Goal: Entertainment & Leisure: Consume media (video, audio)

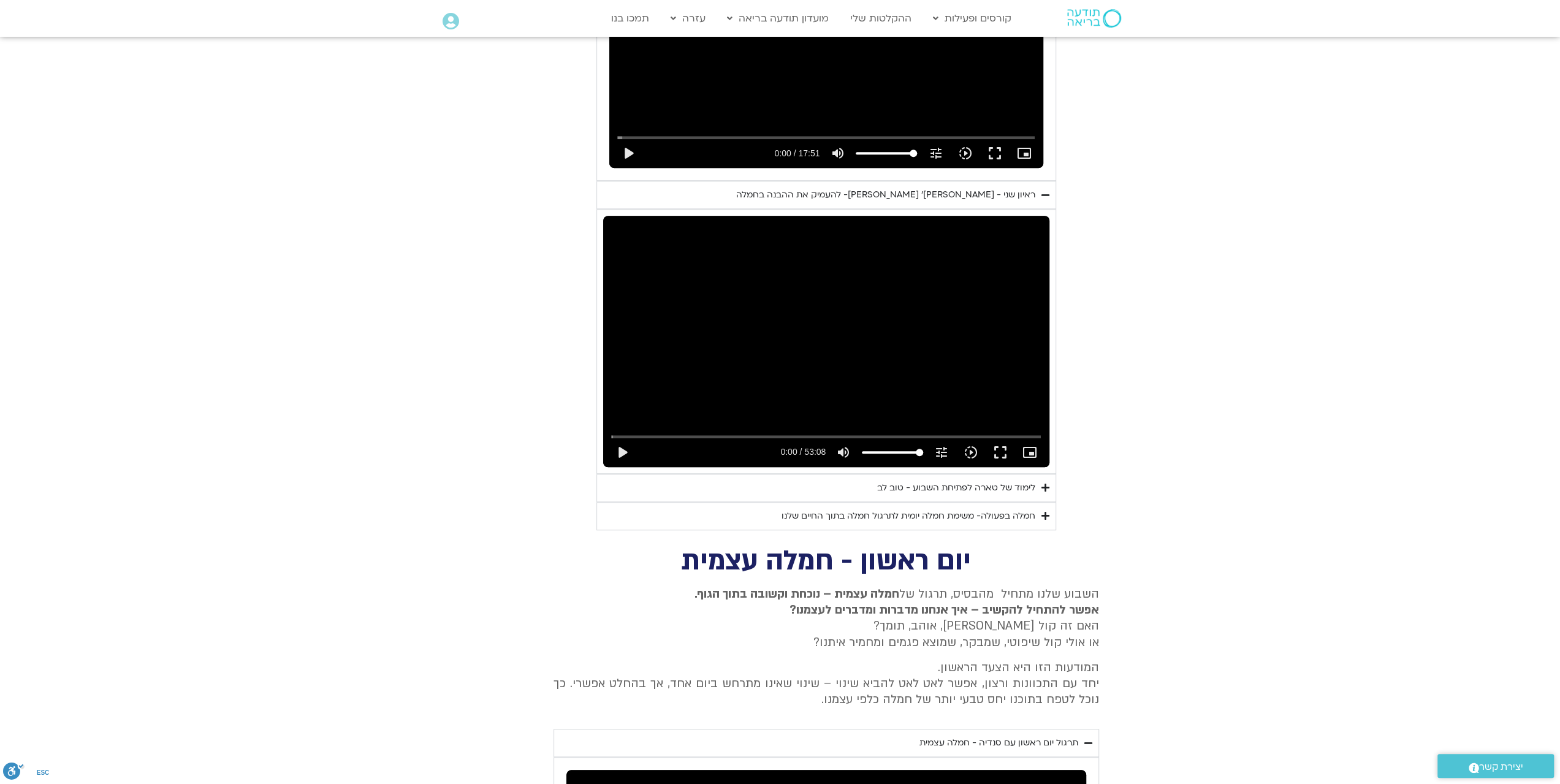
scroll to position [838, 0]
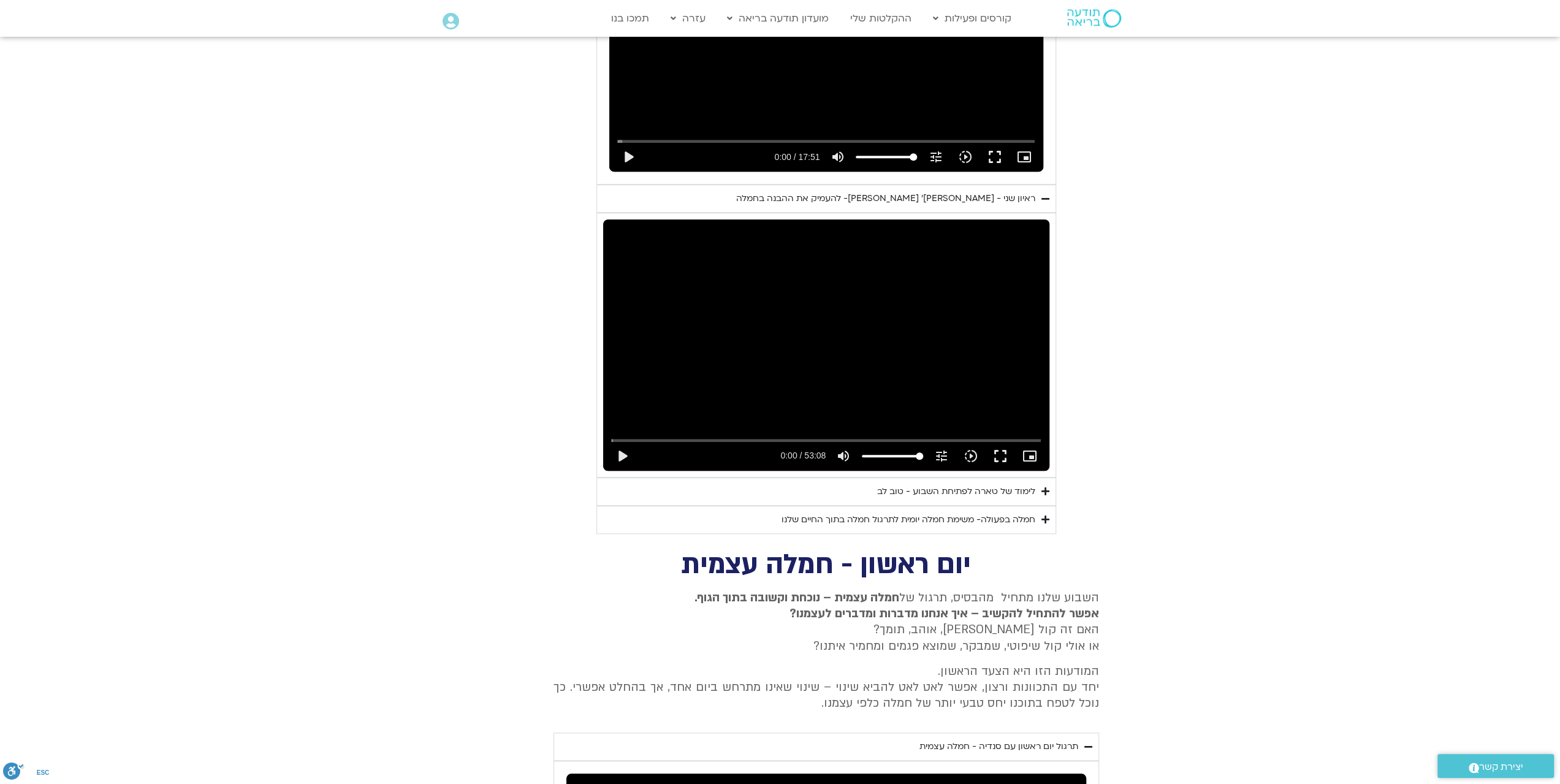
click at [985, 485] on div "לימוד של טארה לפתיחת השבוע - טוב לב" at bounding box center [957, 492] width 158 height 15
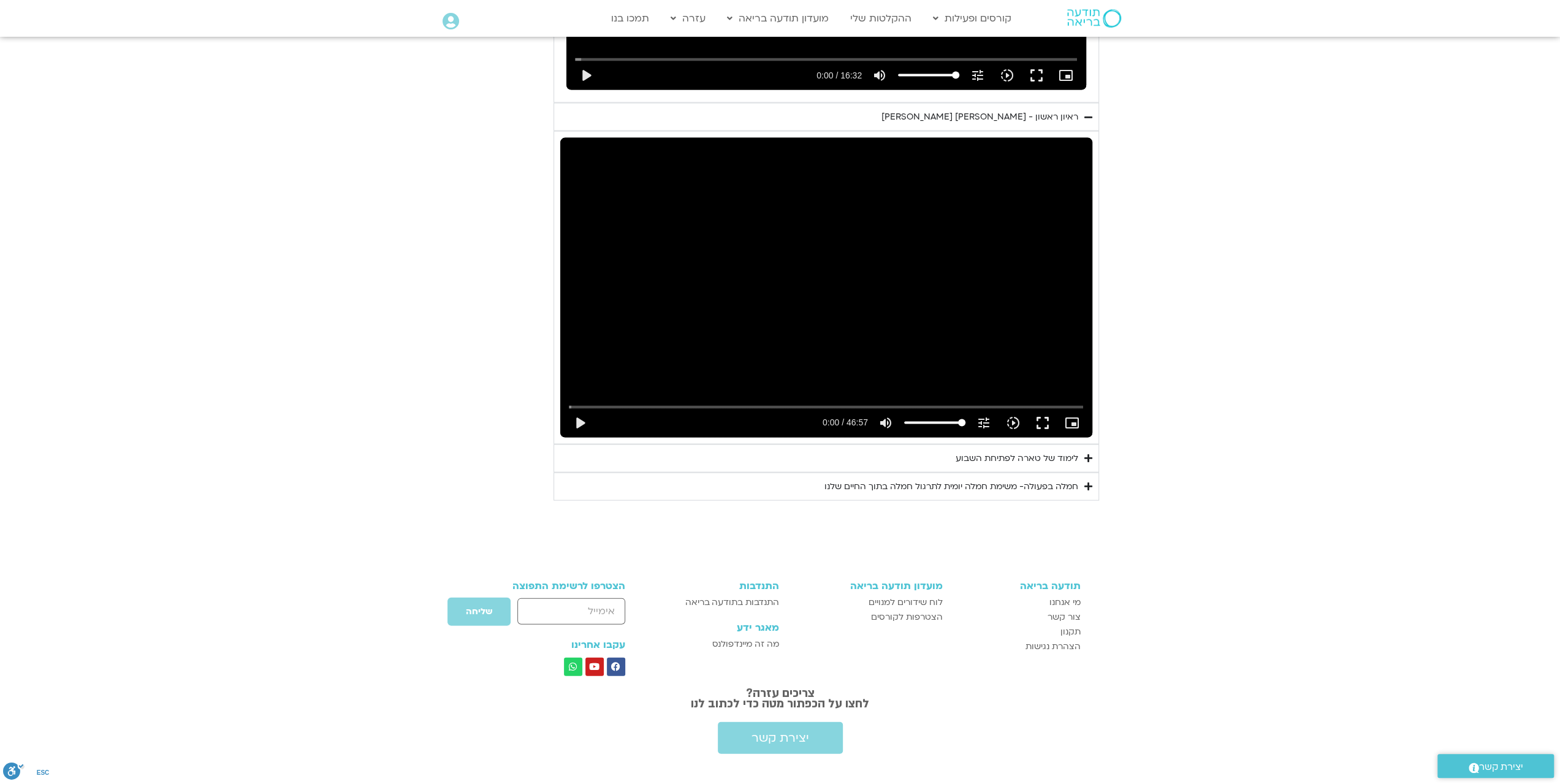
scroll to position [2432, 0]
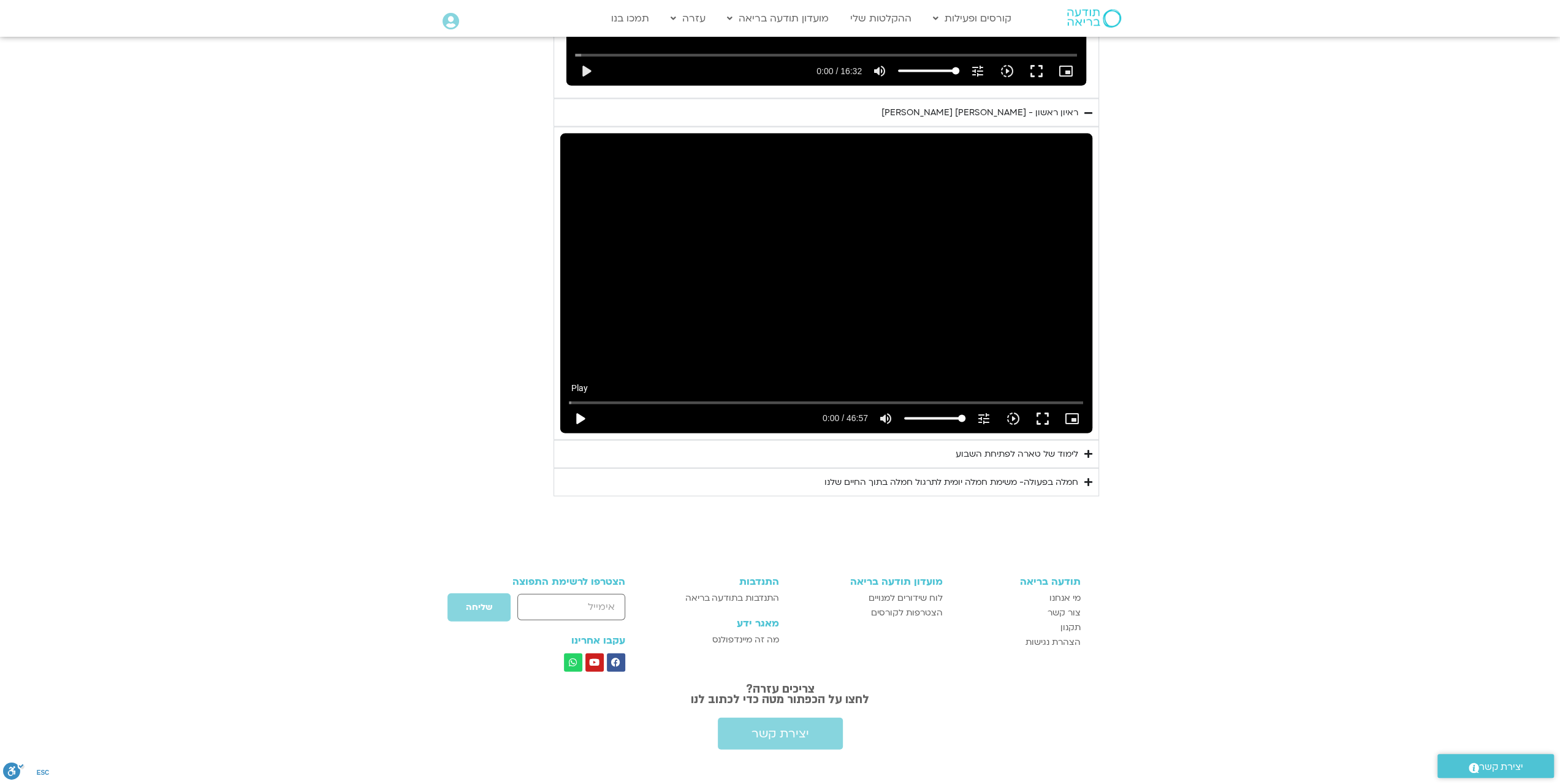
click at [580, 404] on button "play_arrow" at bounding box center [580, 419] width 30 height 30
click at [580, 404] on button "pause" at bounding box center [580, 419] width 30 height 30
type input "0.890627"
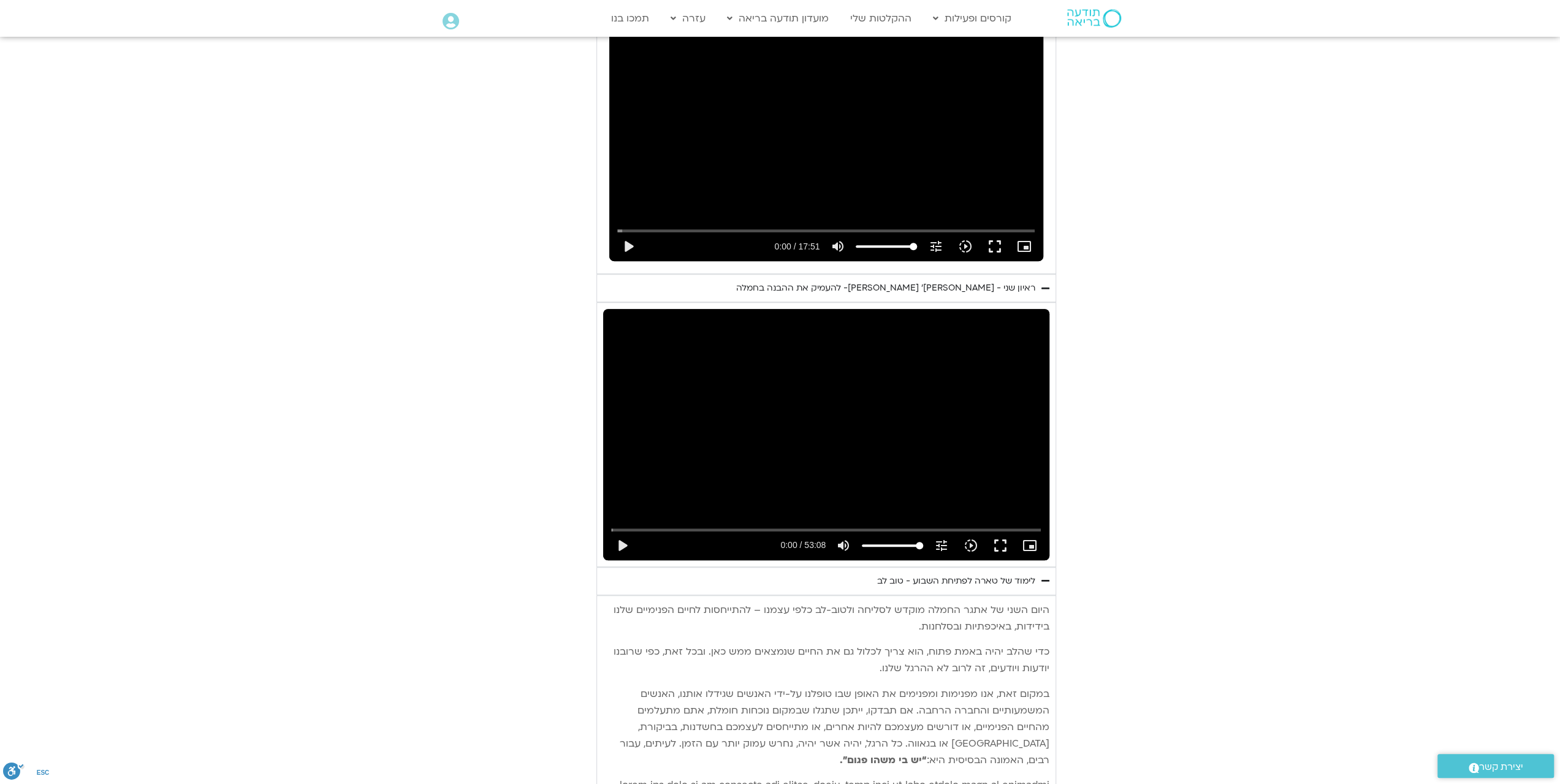
scroll to position [777, 0]
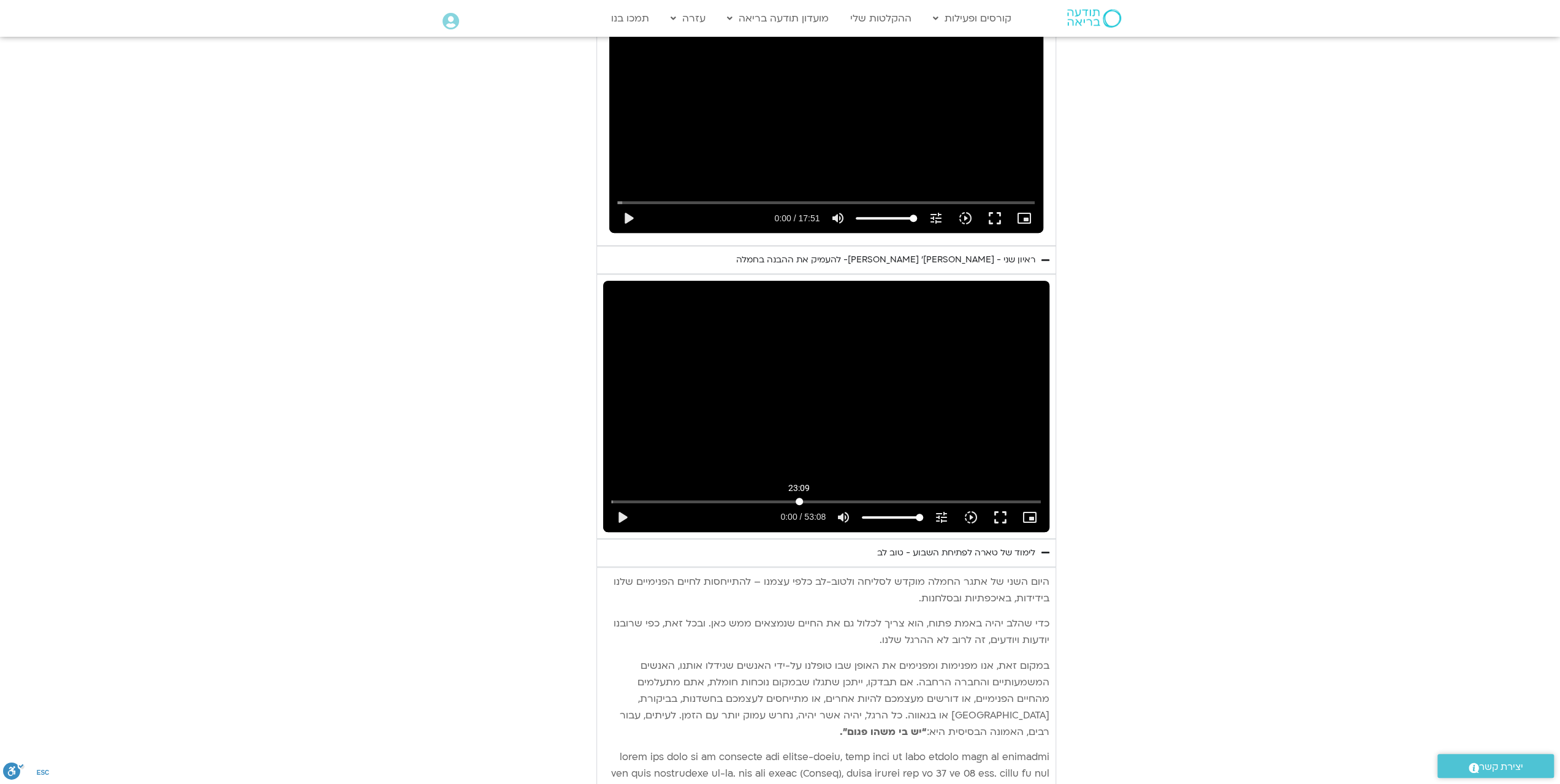
click at [799, 498] on input "Seek" at bounding box center [826, 501] width 430 height 7
click at [959, 396] on div "Skip Ad 25:23 play_arrow 23:10 / 53:08 volume_up Mute tune Resolution Auto 720p…" at bounding box center [826, 406] width 446 height 251
click at [929, 546] on div "לימוד של טארה לפתיחת השבוע - טוב לב" at bounding box center [957, 553] width 158 height 15
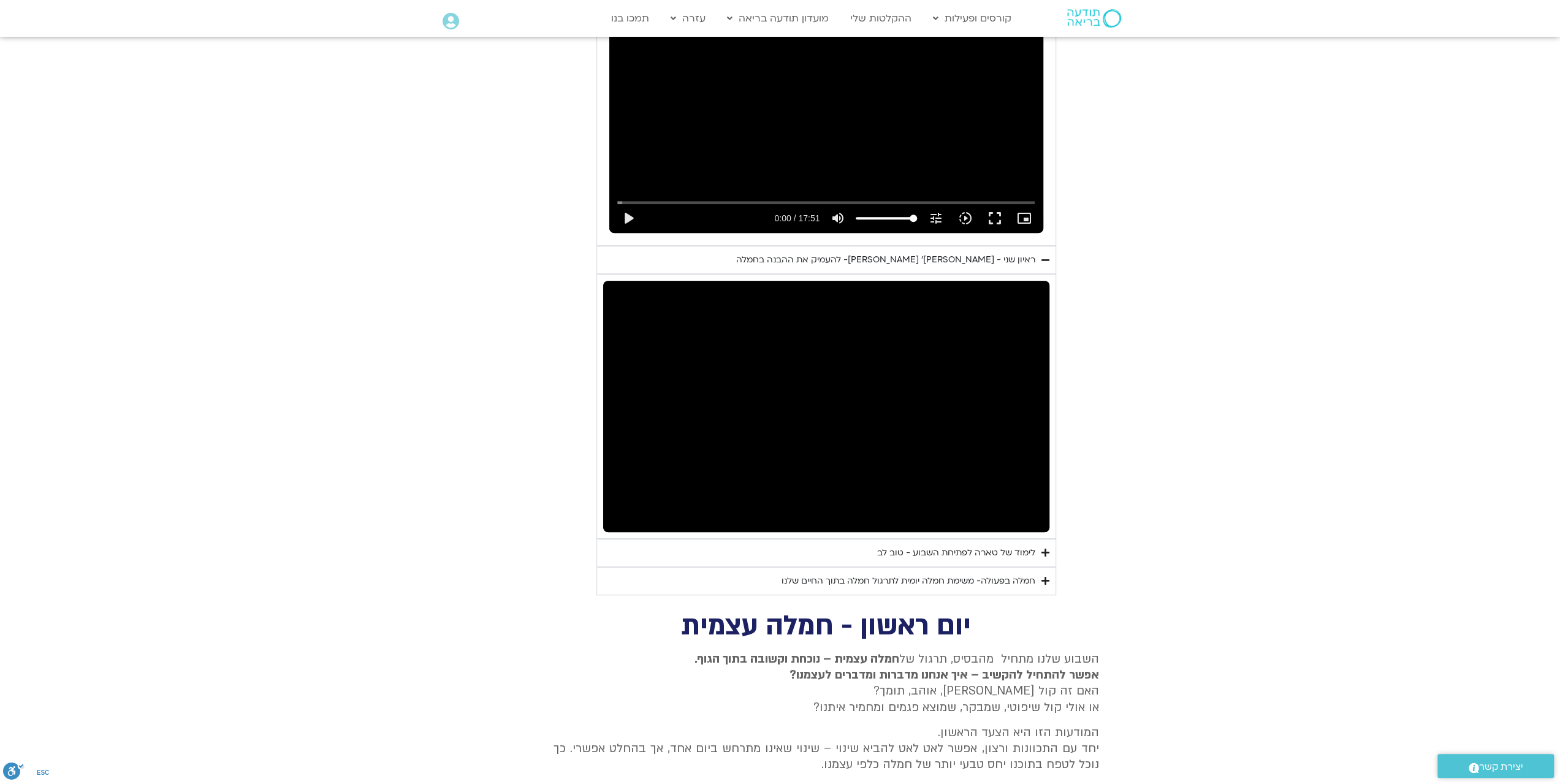
click at [929, 546] on div "לימוד של טארה לפתיחת השבוע - טוב לב" at bounding box center [957, 553] width 158 height 15
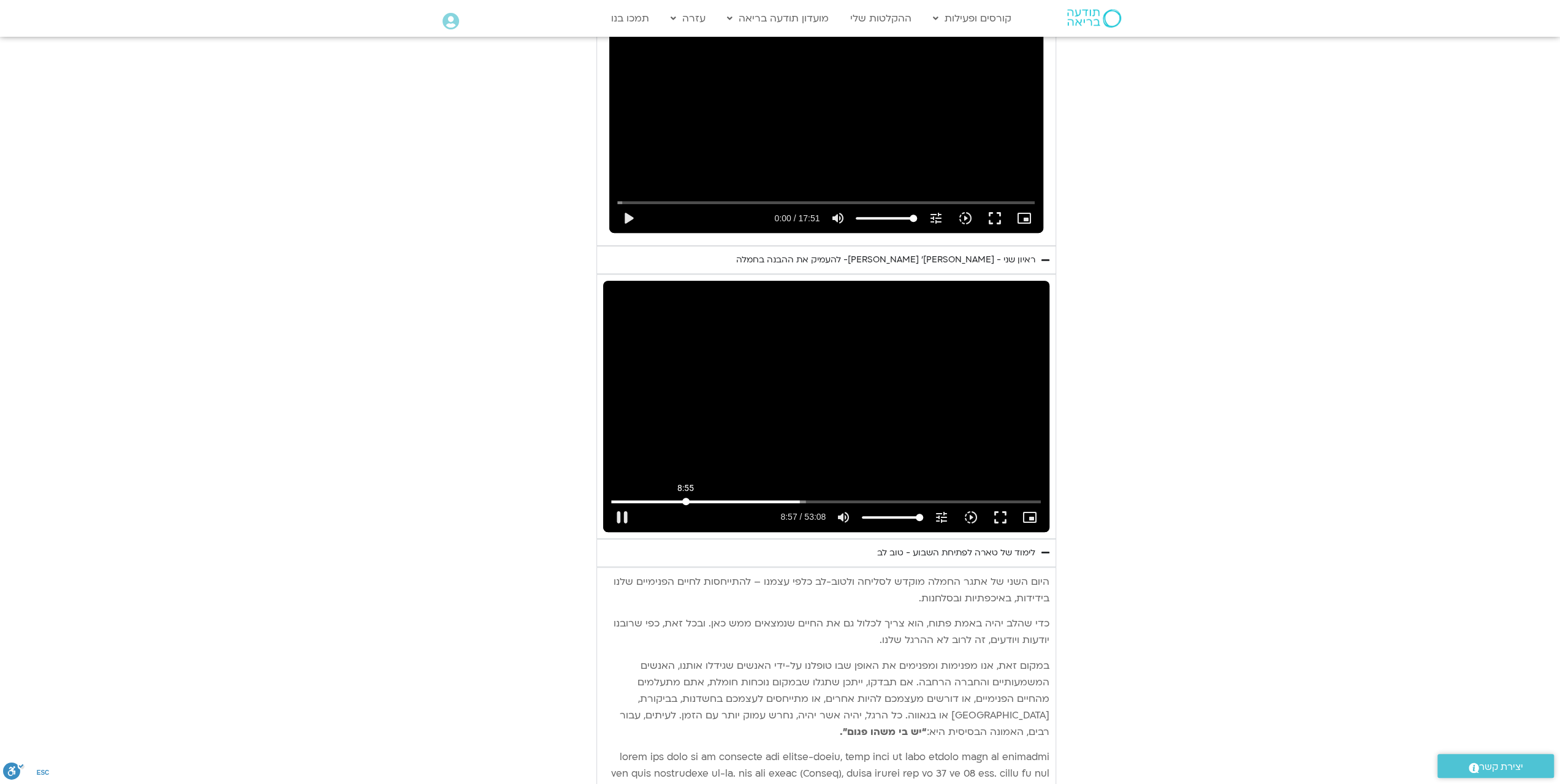
click at [685, 498] on input "Seek" at bounding box center [826, 501] width 430 height 7
click at [617, 498] on input "Seek" at bounding box center [826, 501] width 430 height 7
click at [622, 503] on button "pause" at bounding box center [623, 517] width 30 height 30
type input "24.054984"
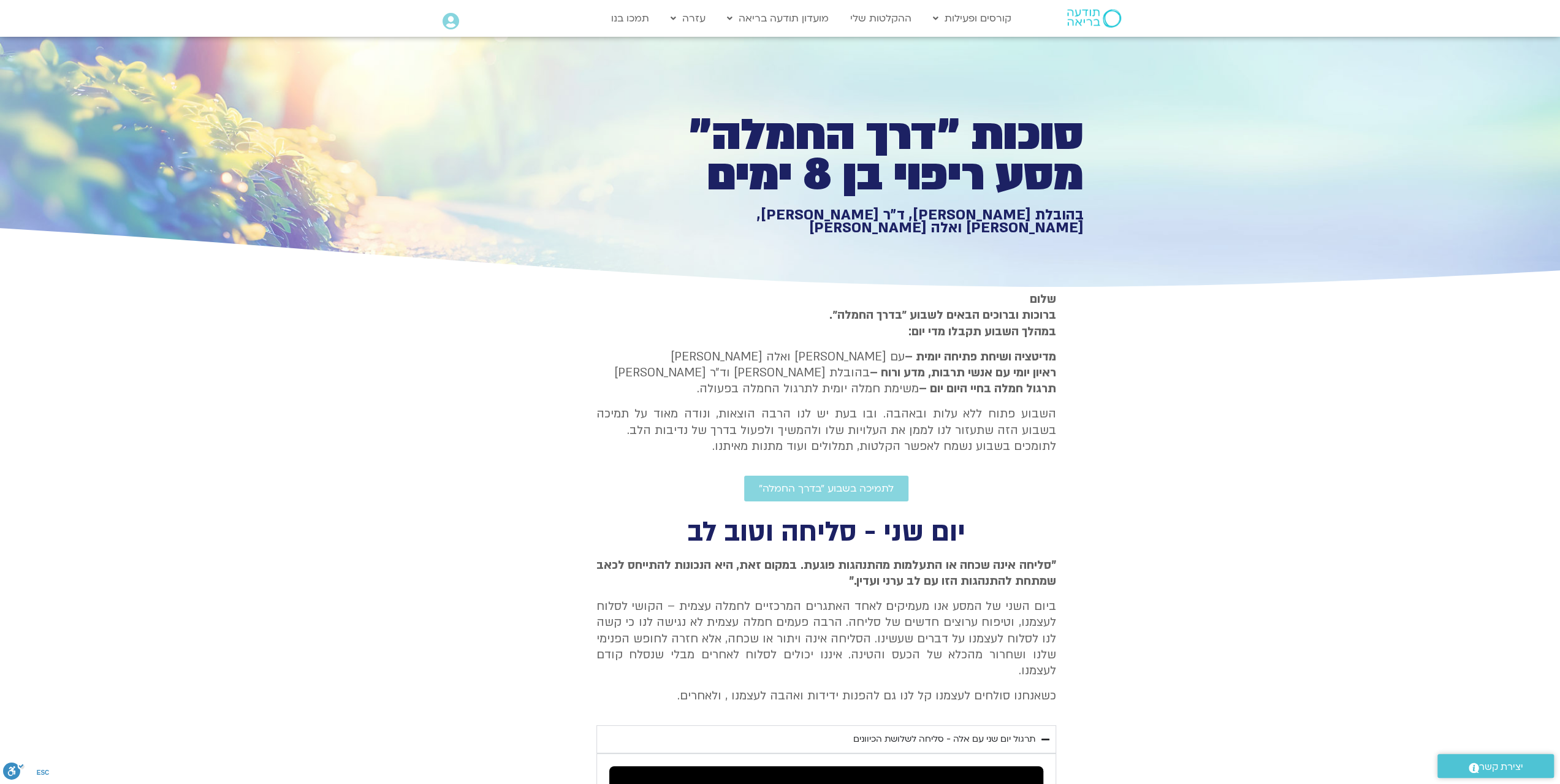
scroll to position [0, 0]
